Goal: Information Seeking & Learning: Stay updated

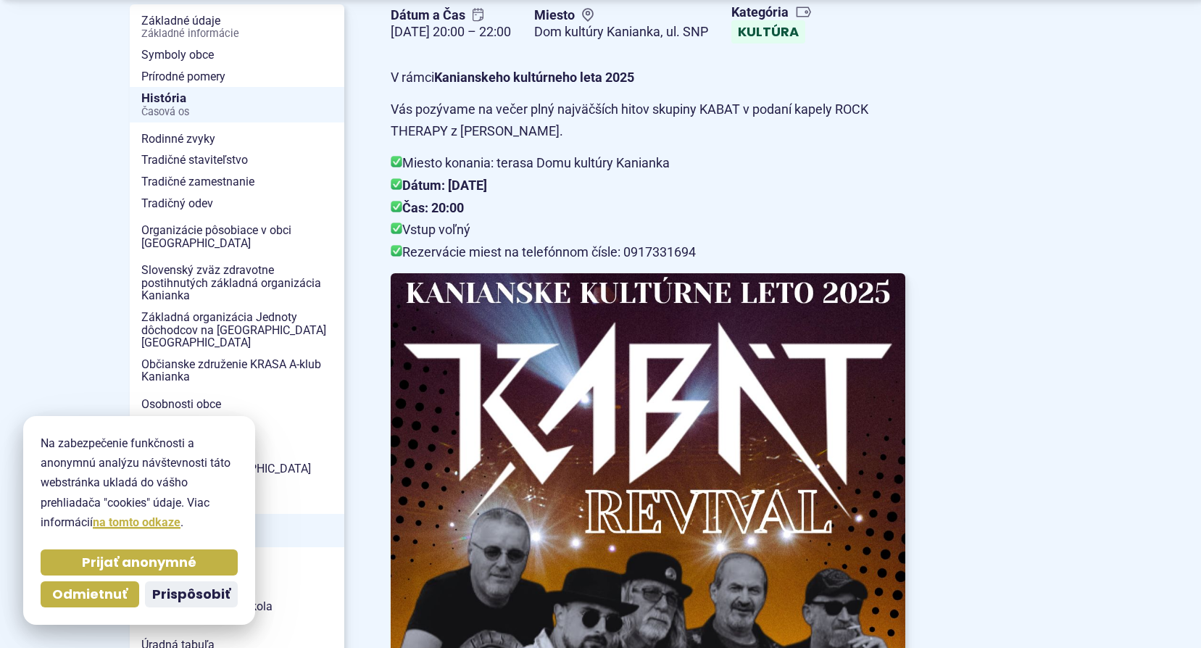
scroll to position [435, 0]
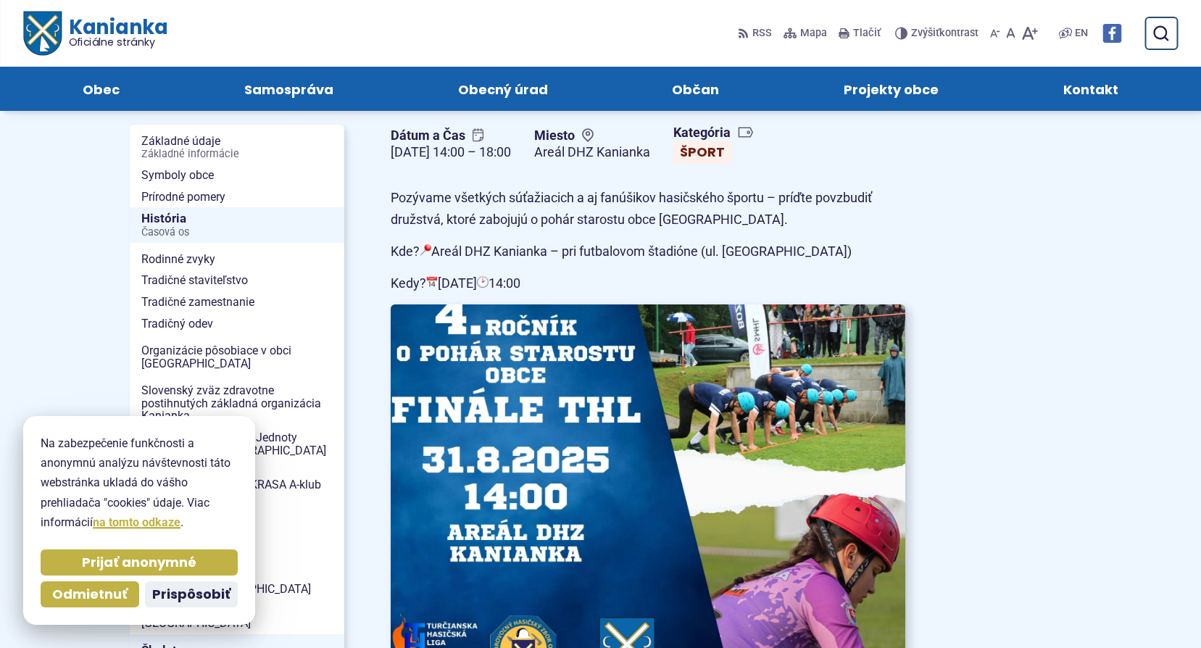
scroll to position [217, 0]
